Goal: Transaction & Acquisition: Subscribe to service/newsletter

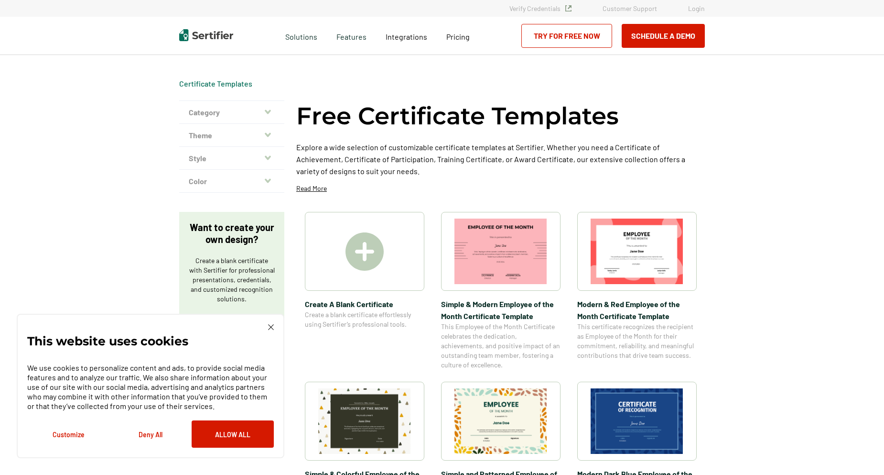
click at [532, 250] on img at bounding box center [501, 250] width 93 height 65
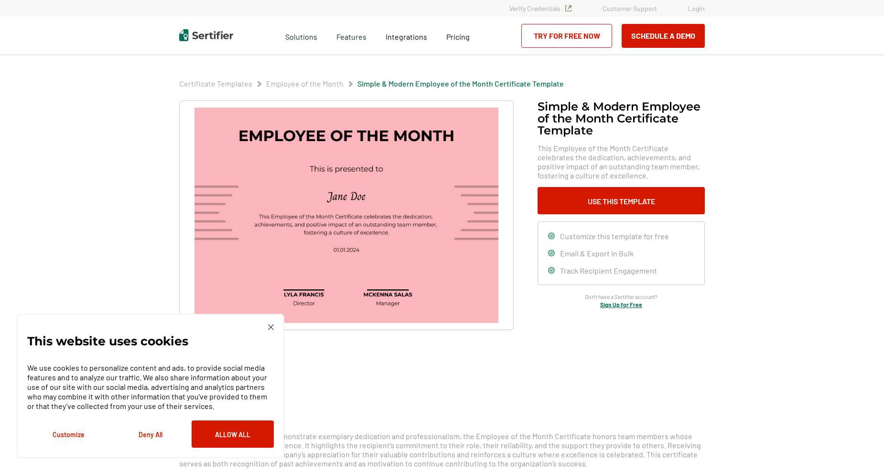
click at [500, 41] on div "Solutions Features Integrations Pricing" at bounding box center [377, 36] width 251 height 38
click at [323, 278] on img at bounding box center [347, 215] width 304 height 215
click at [323, 273] on img at bounding box center [347, 215] width 304 height 215
click at [245, 436] on button "Allow All" at bounding box center [233, 433] width 82 height 27
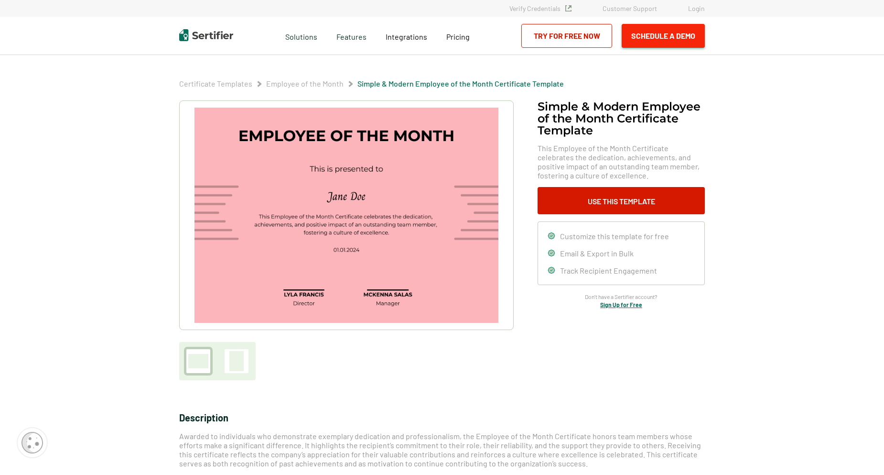
click at [652, 33] on button "Schedule a Demo" at bounding box center [663, 36] width 83 height 24
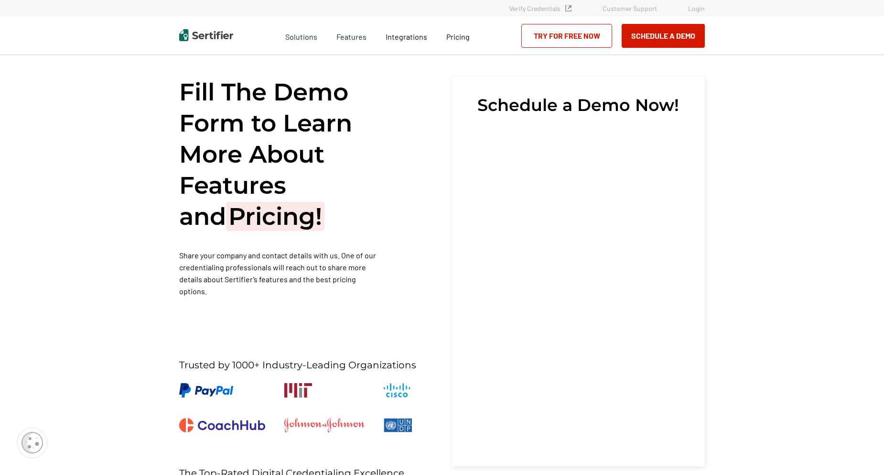
click at [581, 34] on link "Try for Free Now" at bounding box center [567, 36] width 91 height 24
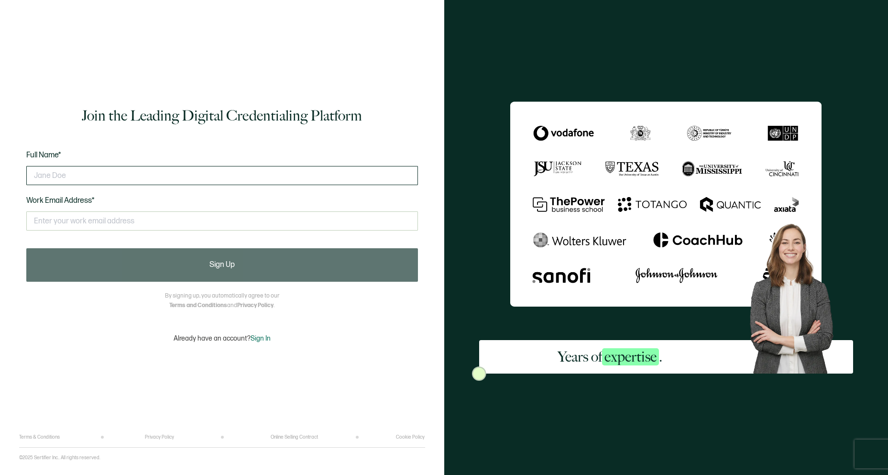
click at [161, 179] on input "text" at bounding box center [222, 175] width 392 height 19
click at [120, 220] on input "text" at bounding box center [222, 220] width 392 height 19
click at [210, 231] on div "This doesn't look like a valid email." at bounding box center [222, 225] width 392 height 37
click at [571, 242] on img at bounding box center [665, 204] width 311 height 206
click at [733, 202] on img at bounding box center [665, 204] width 311 height 206
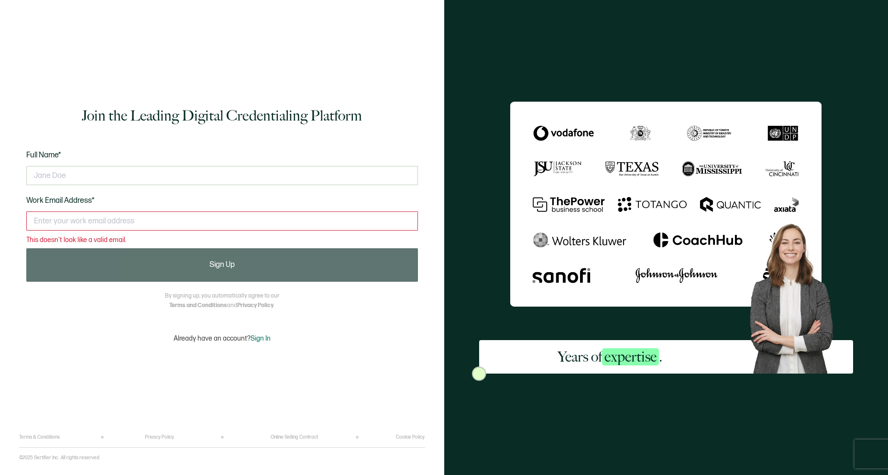
click at [635, 166] on img at bounding box center [665, 204] width 311 height 206
click at [641, 360] on span "expertise" at bounding box center [630, 356] width 57 height 17
click at [365, 189] on div at bounding box center [222, 175] width 392 height 29
click at [422, 139] on div "Join the Leading Digital Credentialing Platform Full Name* Work Email Address* …" at bounding box center [222, 224] width 406 height 420
